Goal: Information Seeking & Learning: Learn about a topic

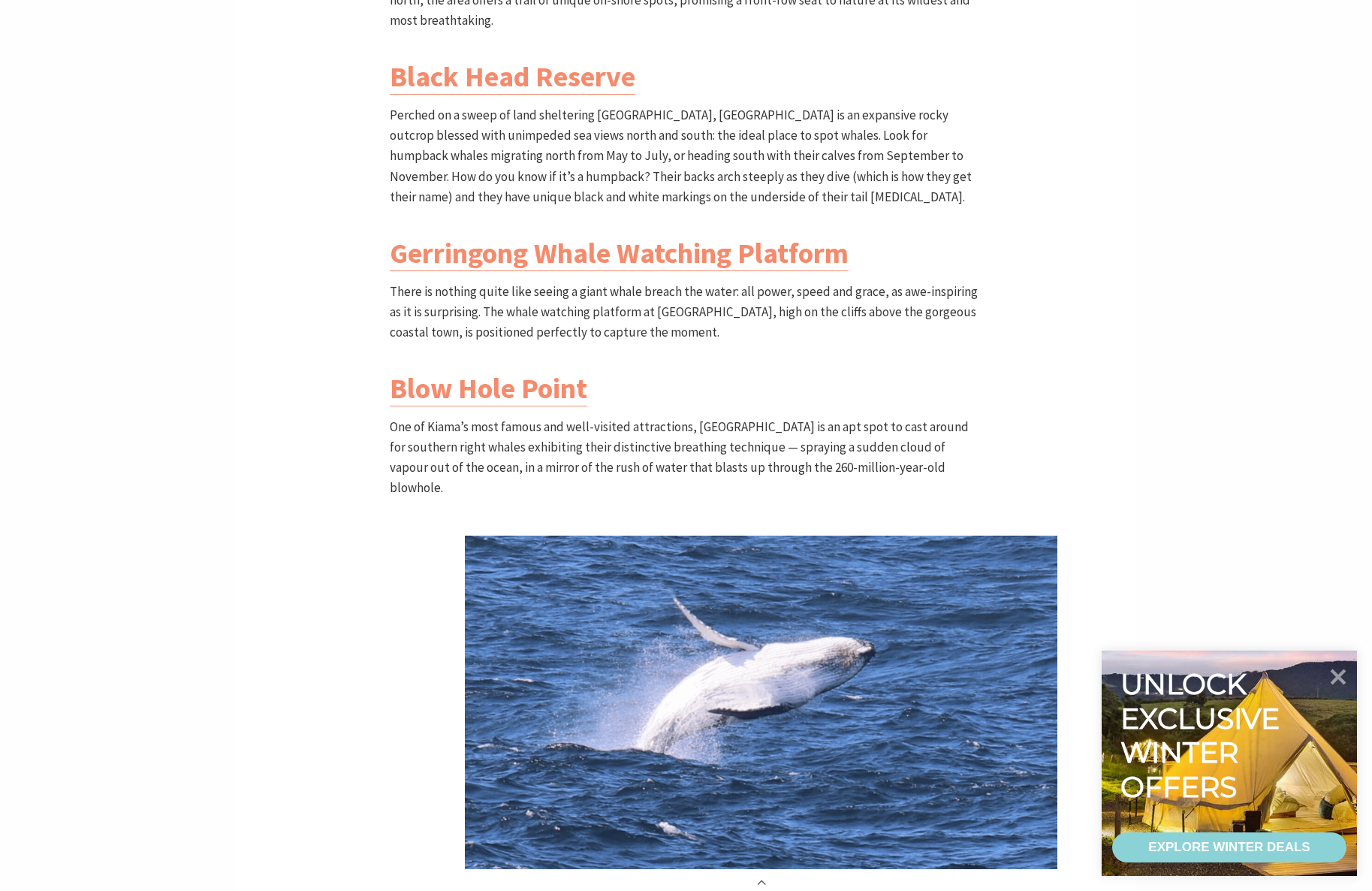
scroll to position [1251, 0]
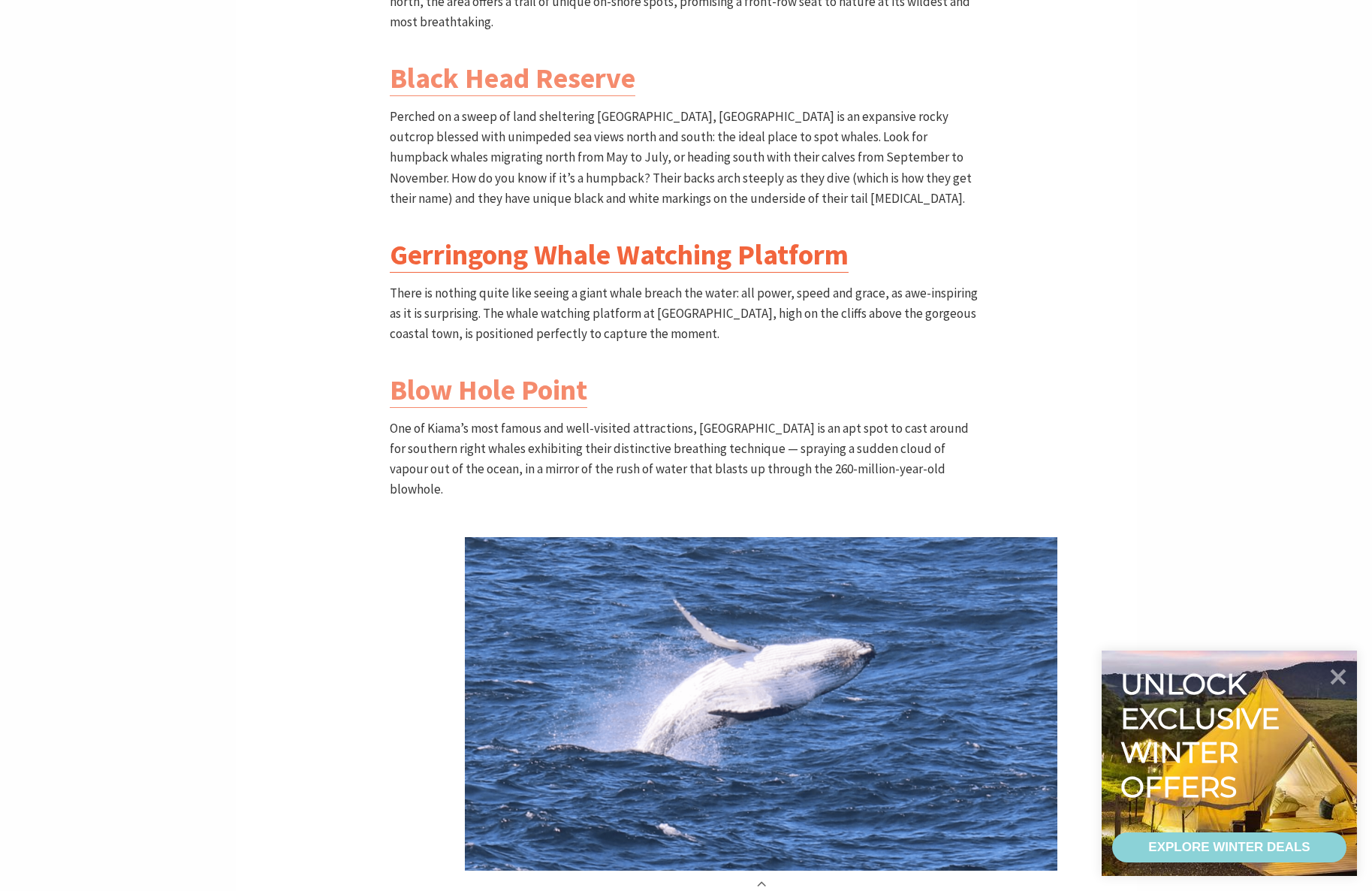
click at [654, 244] on link "Gerringong Whale Watching Platform" at bounding box center [619, 254] width 458 height 36
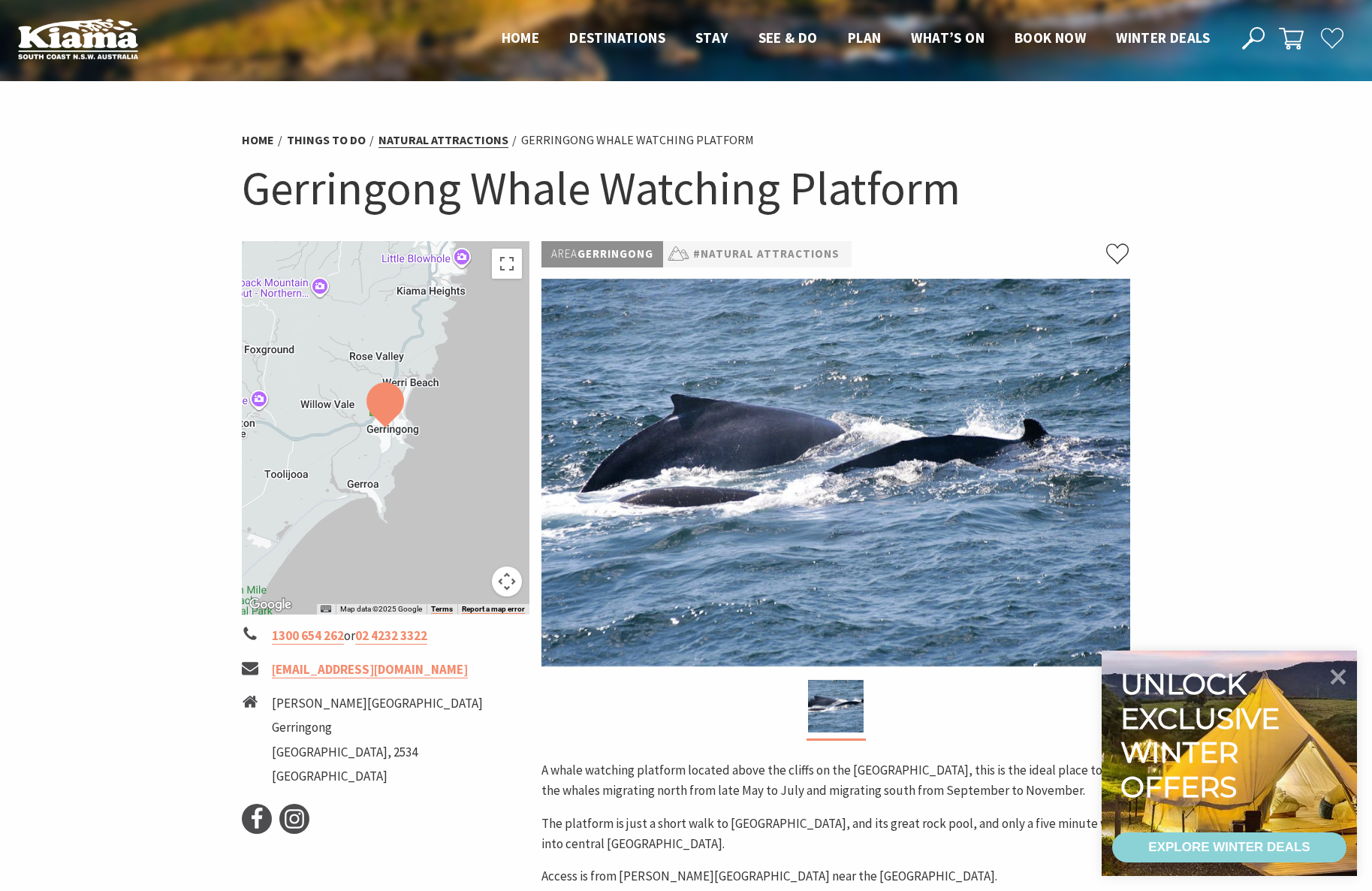
click at [442, 145] on link "Natural Attractions" at bounding box center [443, 140] width 130 height 16
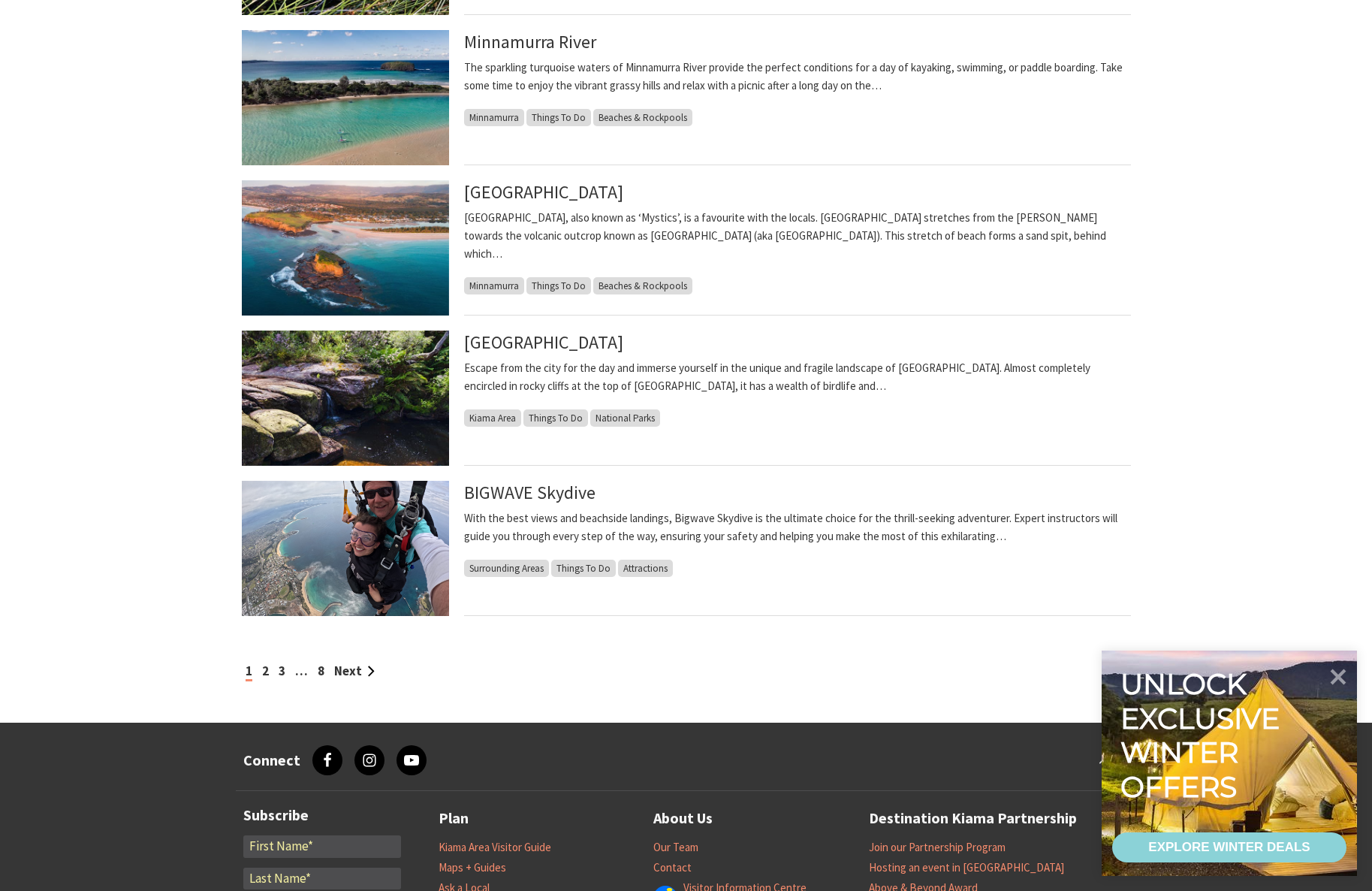
scroll to position [1044, 0]
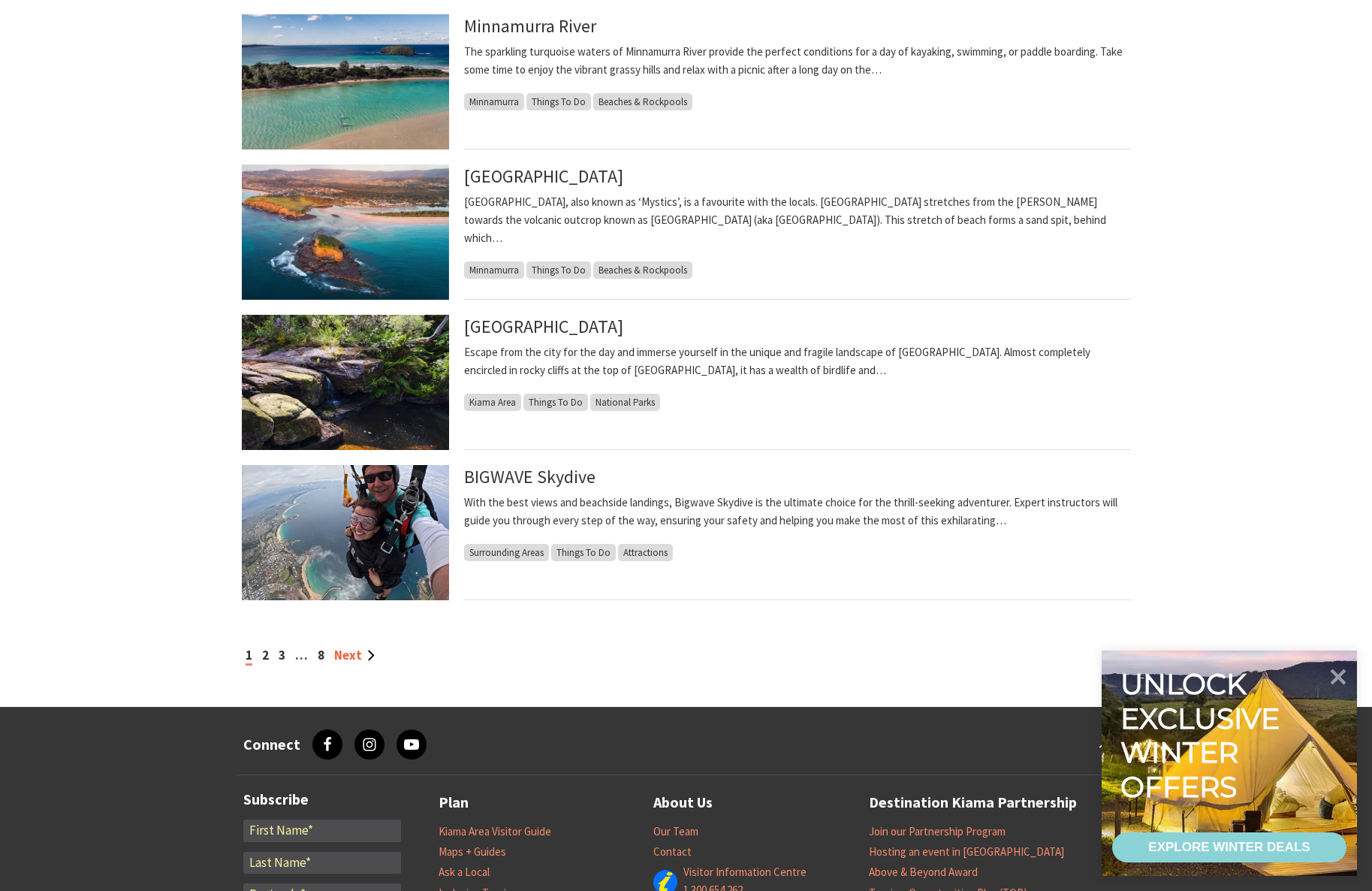
click at [361, 656] on link "Next" at bounding box center [354, 655] width 41 height 17
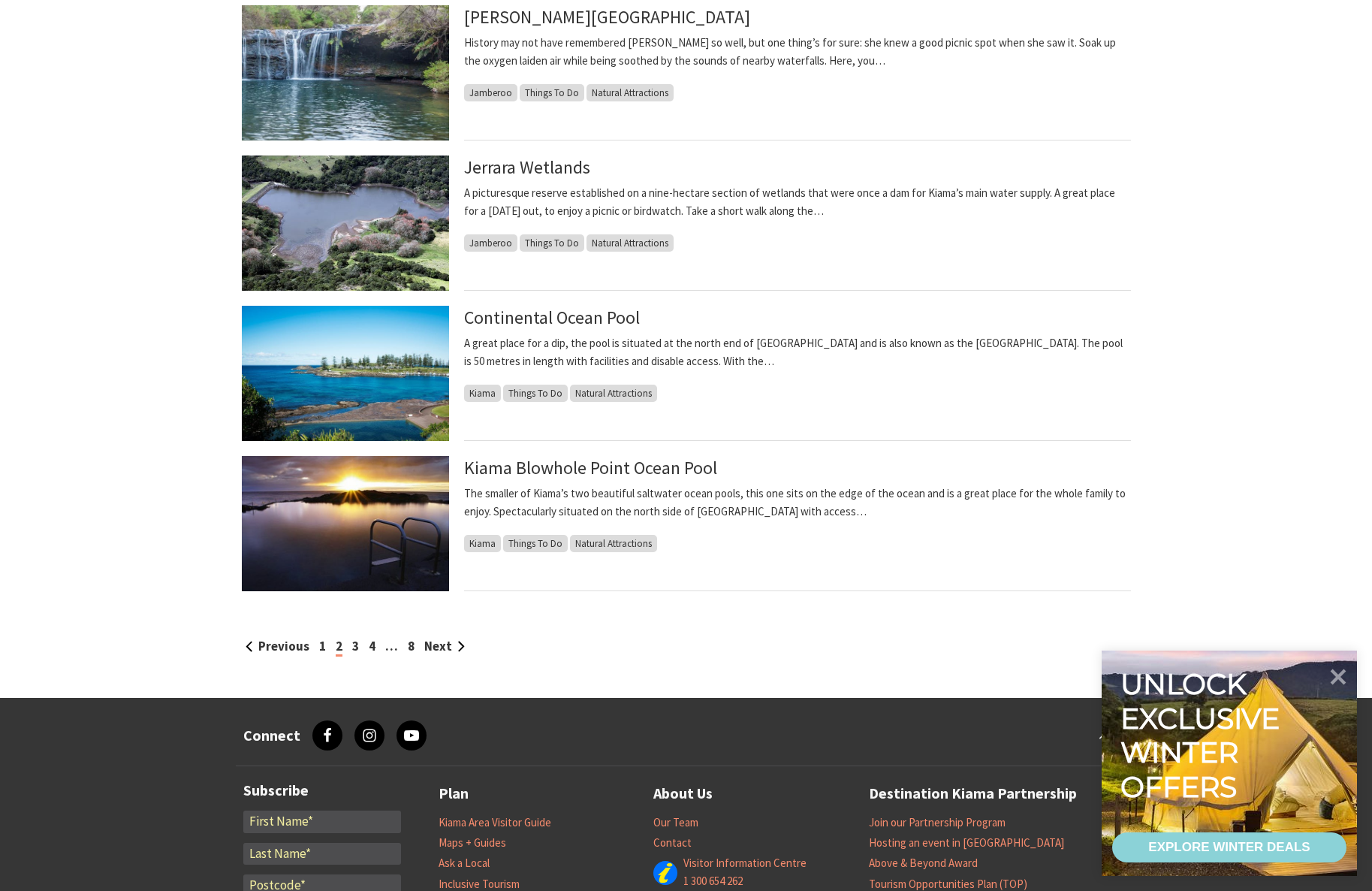
scroll to position [1056, 0]
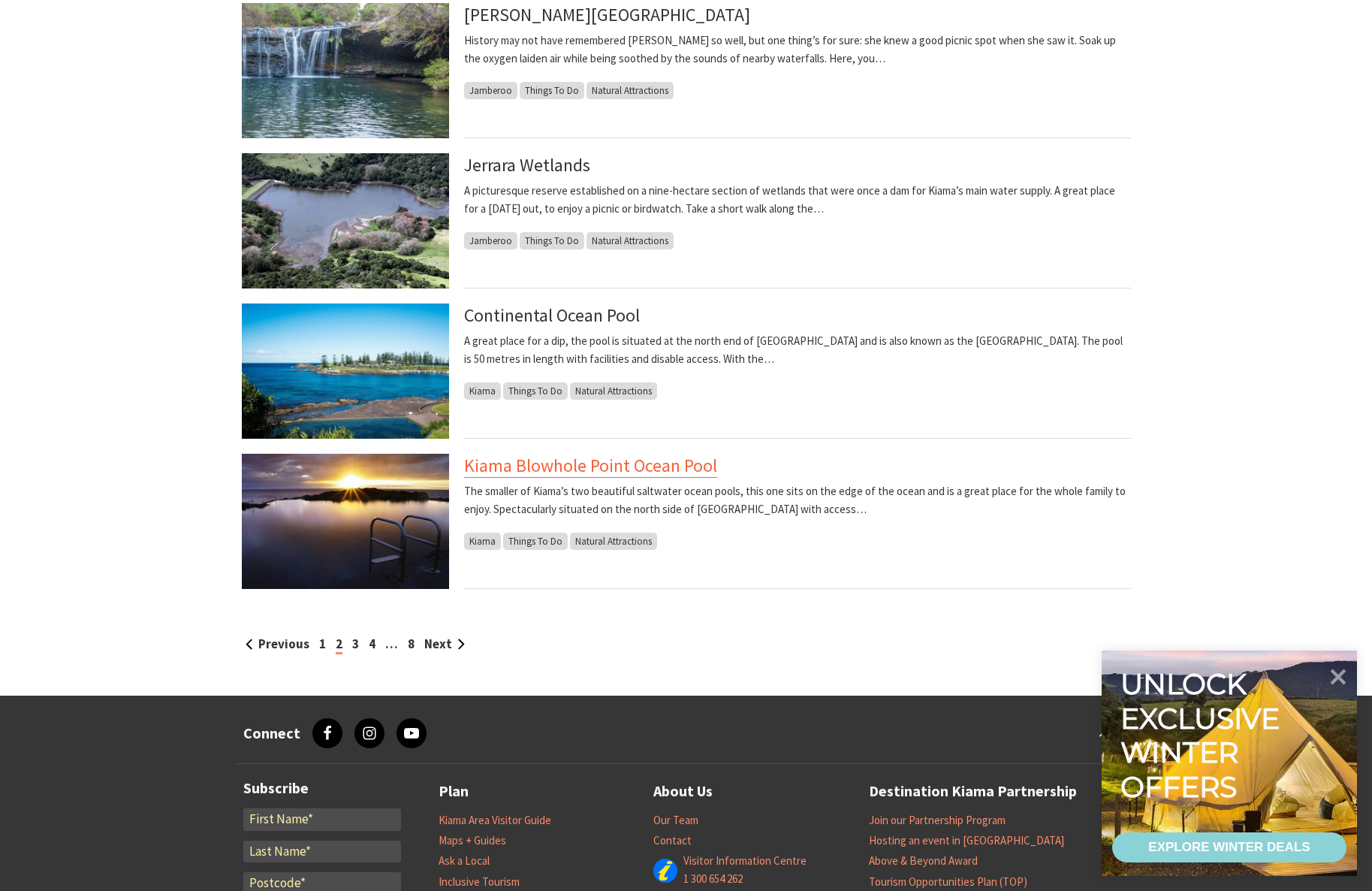
click at [596, 469] on link "Kiama Blowhole Point Ocean Pool" at bounding box center [590, 466] width 253 height 24
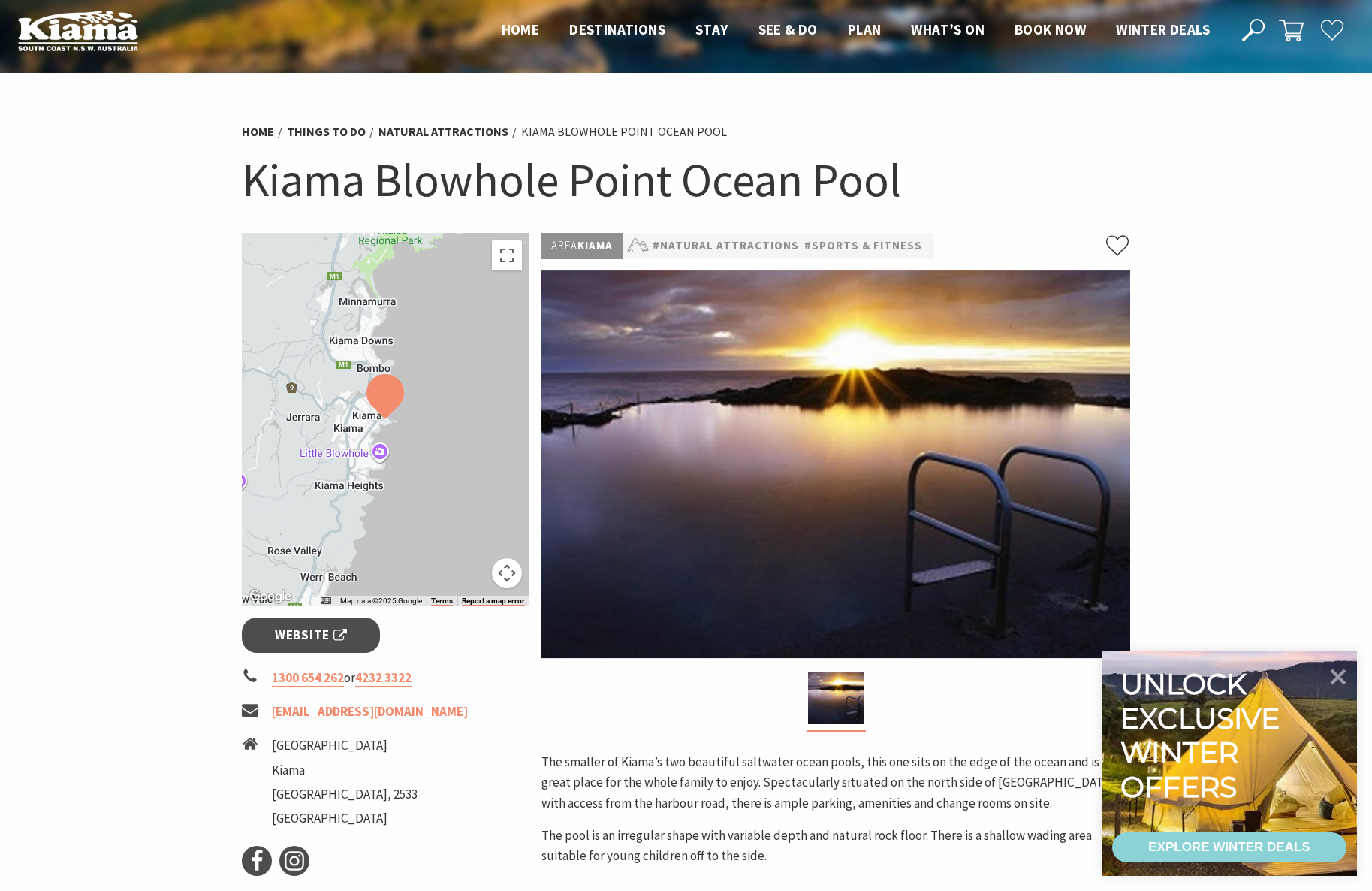
scroll to position [10, 0]
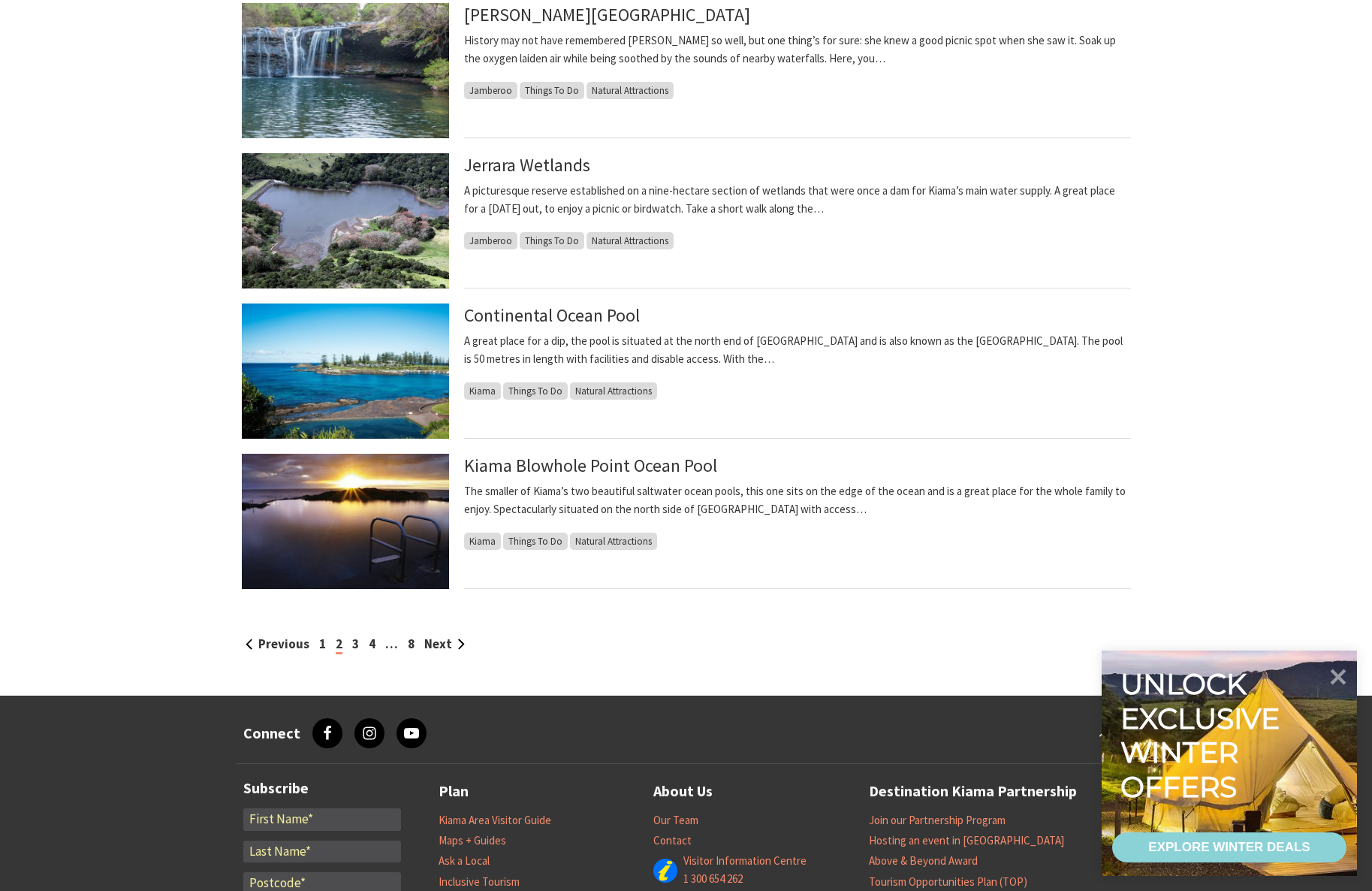
scroll to position [1056, 0]
